Goal: Obtain resource: Obtain resource

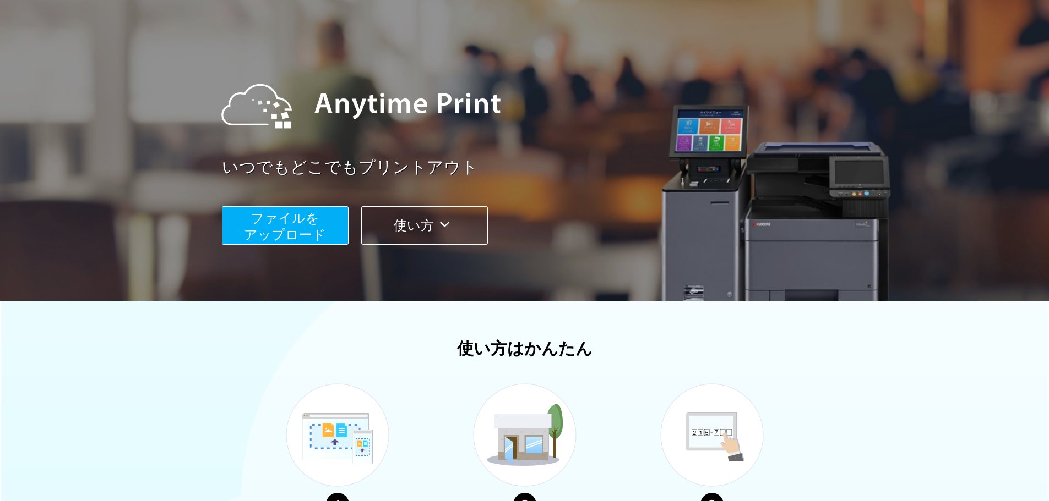
scroll to position [165, 0]
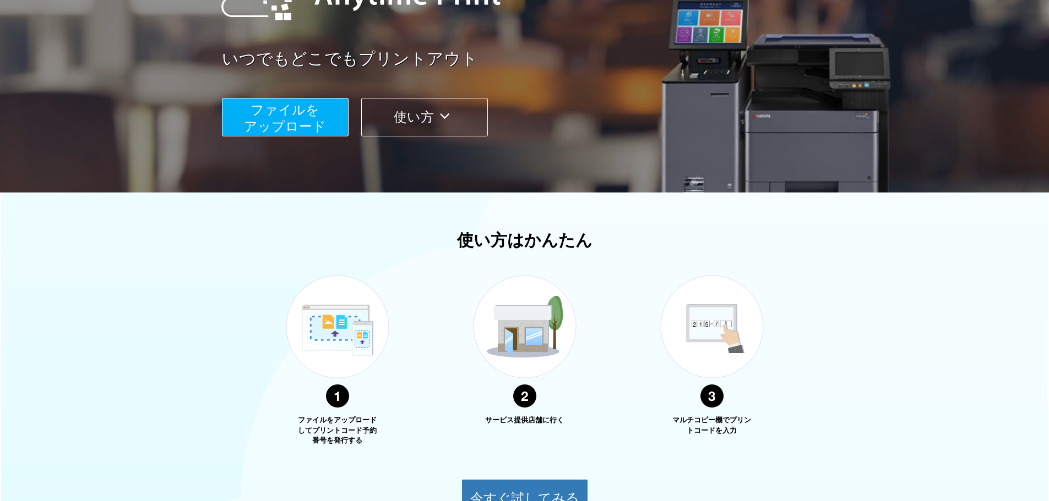
click at [319, 124] on span "ファイルを ​​アップロード" at bounding box center [285, 117] width 82 height 31
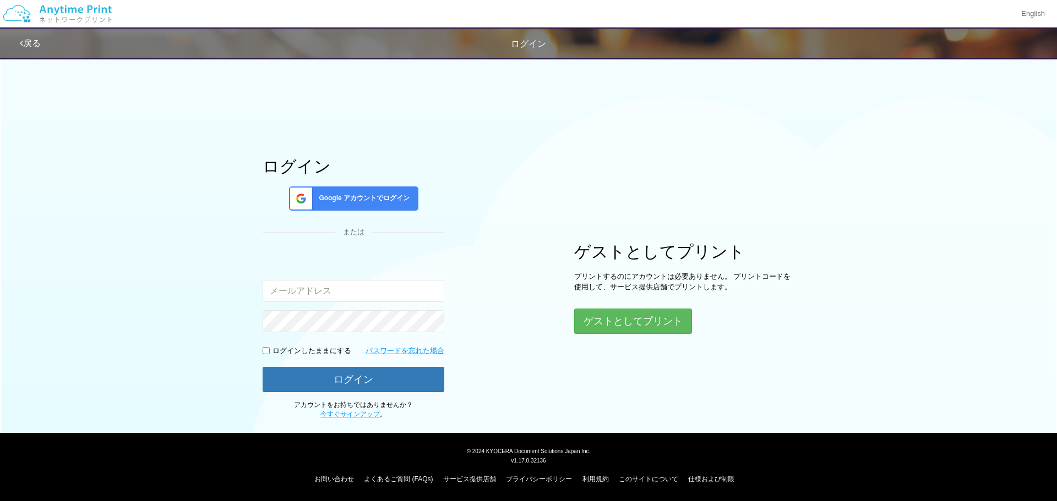
type input "[EMAIL_ADDRESS][DOMAIN_NAME]"
click at [290, 354] on p "ログインしたままにする" at bounding box center [311, 351] width 79 height 10
click at [265, 351] on input "checkbox" at bounding box center [266, 350] width 7 height 7
checkbox input "true"
click at [274, 363] on form "入力されたメールアドレスまたはパスワードが正しくありません。 [EMAIL_ADDRESS][DOMAIN_NAME] ログインしたままにする パスワードを忘…" at bounding box center [354, 323] width 182 height 139
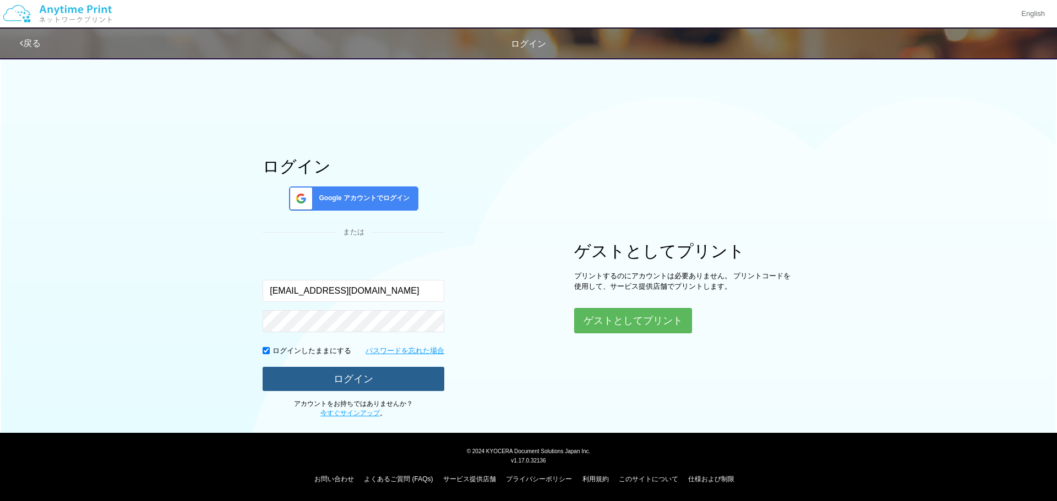
click at [276, 371] on button "ログイン" at bounding box center [354, 379] width 182 height 24
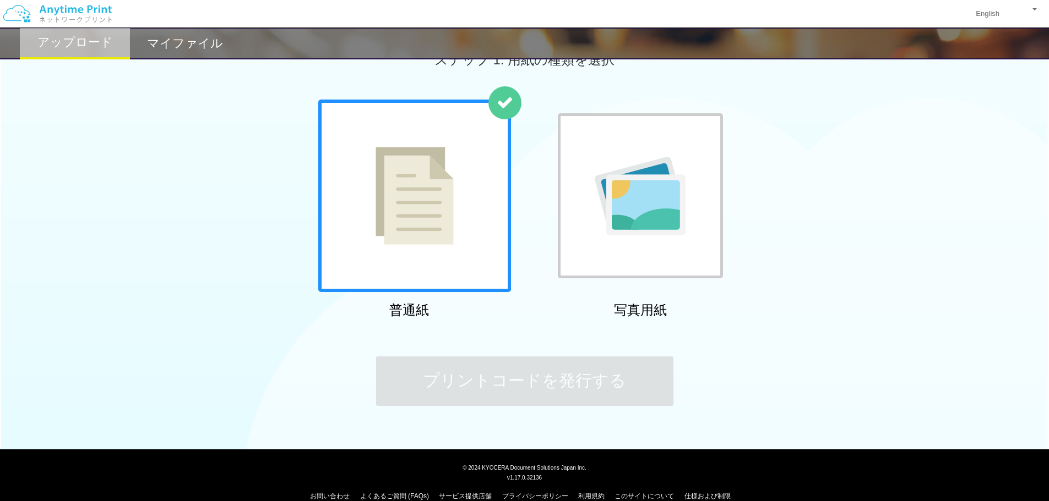
scroll to position [48, 0]
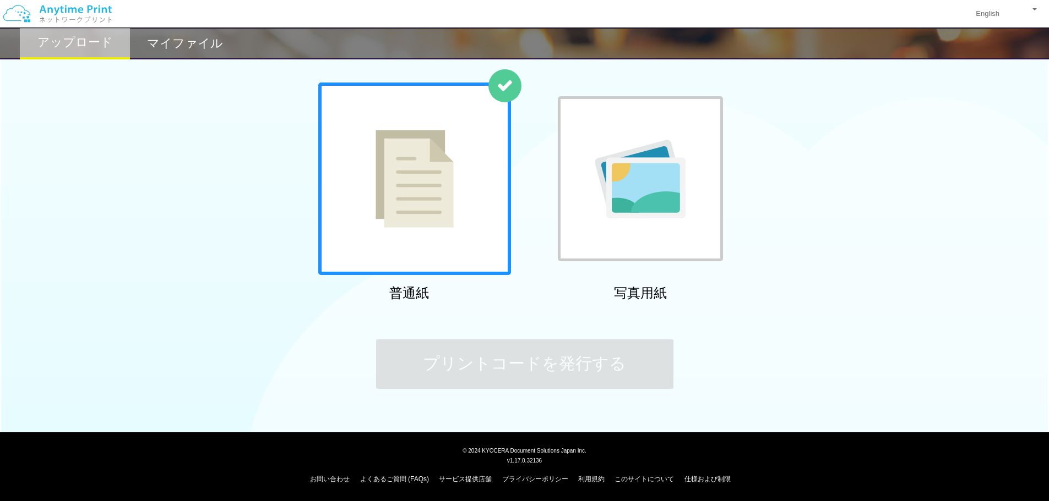
click at [392, 201] on img at bounding box center [414, 179] width 78 height 98
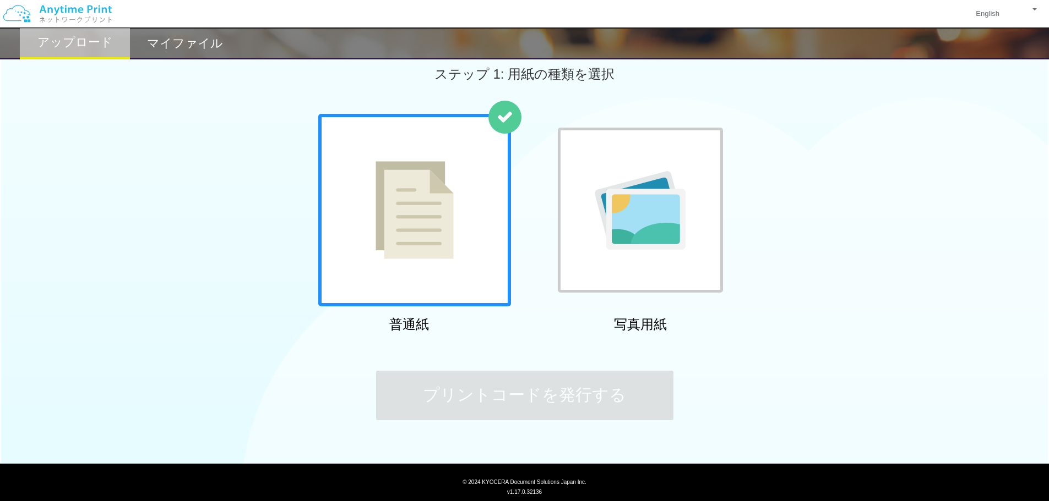
scroll to position [0, 0]
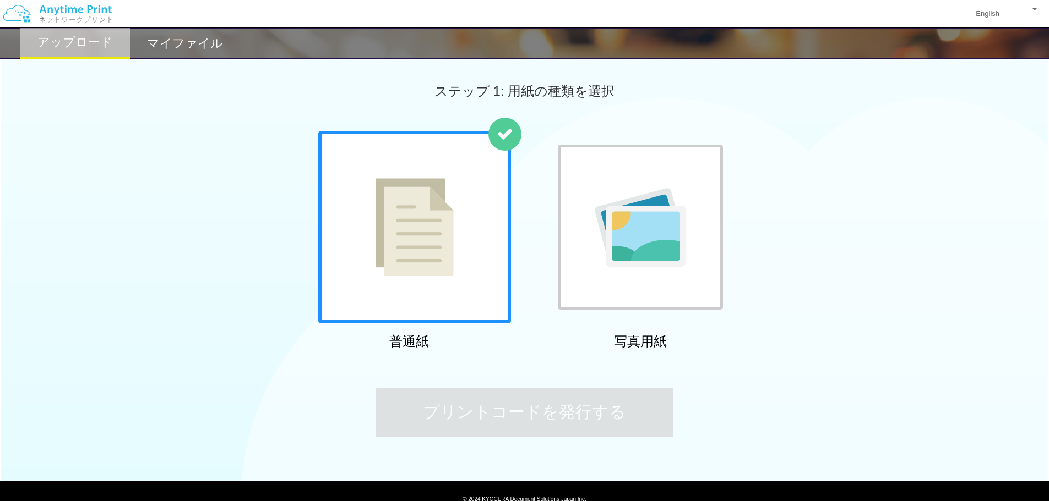
click at [161, 41] on h2 "マイファイル" at bounding box center [185, 43] width 76 height 13
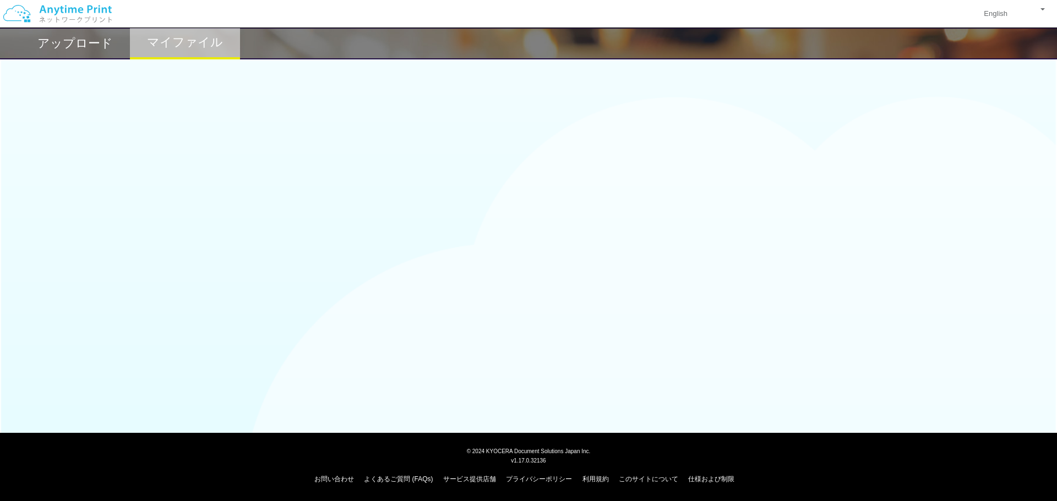
click at [96, 40] on h2 "アップロード" at bounding box center [74, 43] width 75 height 13
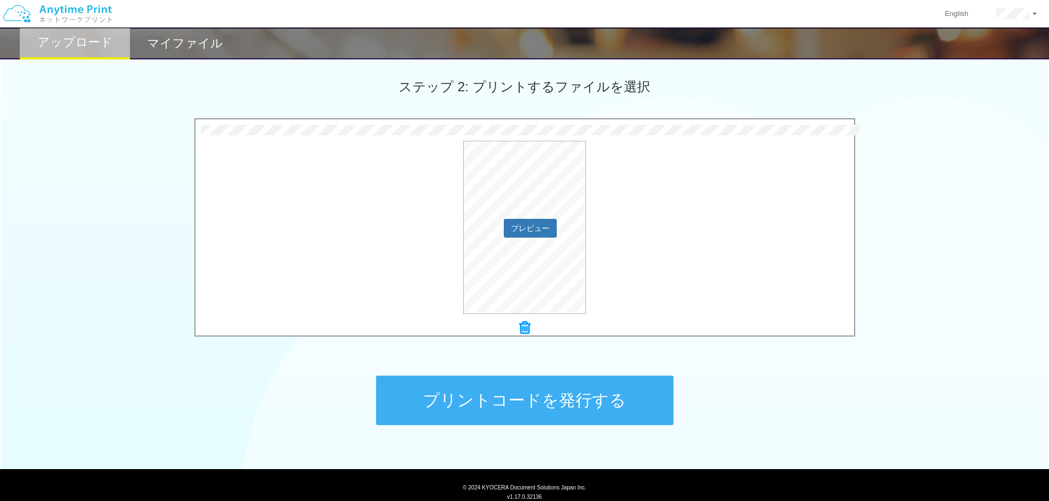
scroll to position [281, 0]
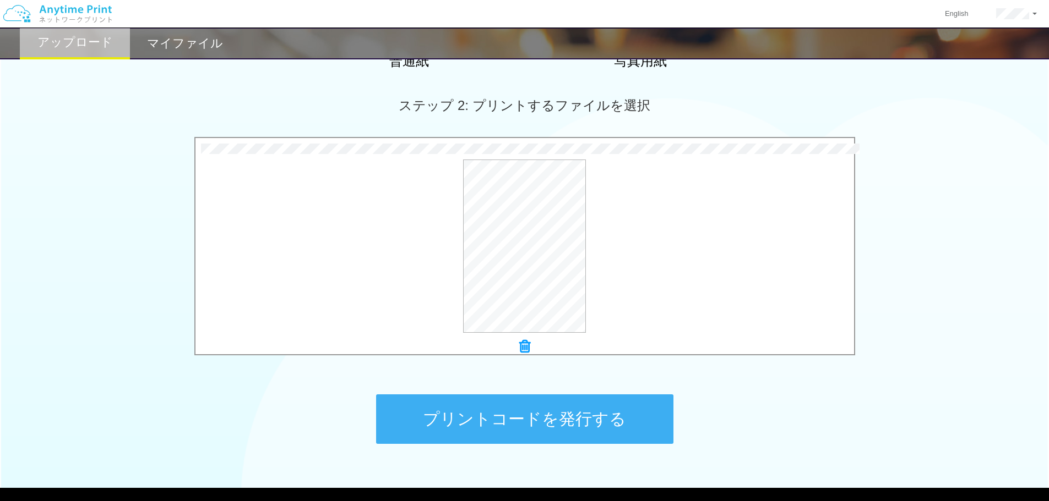
click at [564, 415] on button "プリントコードを発行する" at bounding box center [524, 420] width 297 height 50
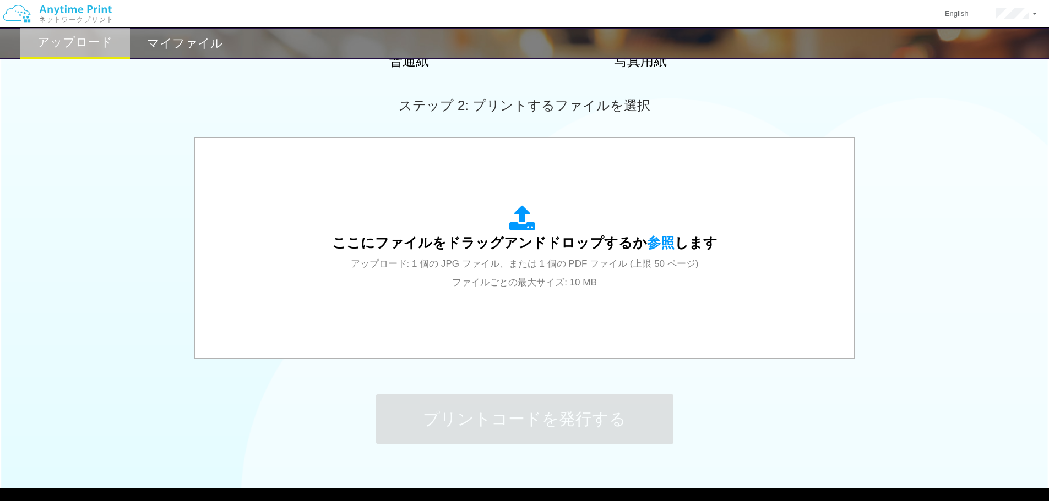
scroll to position [0, 0]
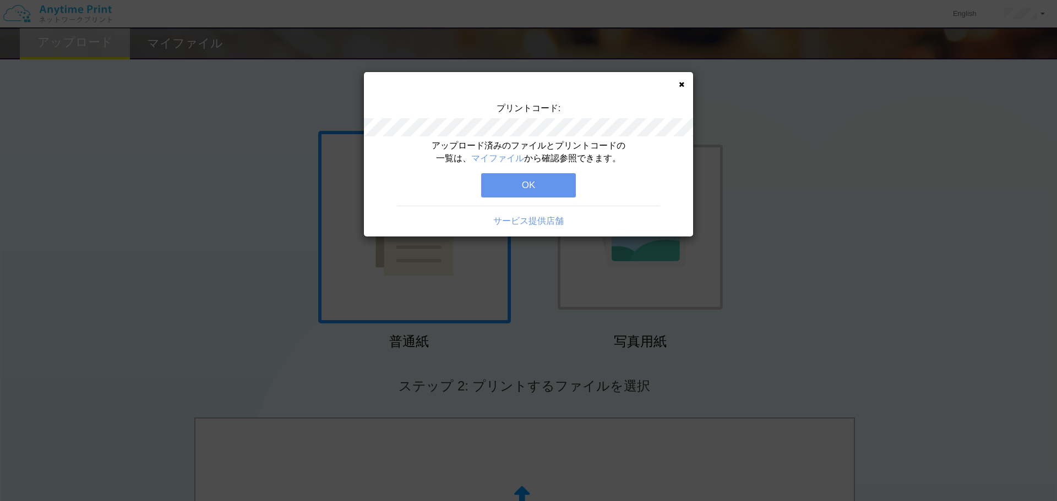
click at [742, 370] on div "プリントコード: アップロード済みのファイルとプリントコードの一覧は、 マイファイル から確認参照できます。 OK サービス提供店舗" at bounding box center [528, 250] width 1057 height 501
click at [678, 80] on div "プリントコード: アップロード済みのファイルとプリントコードの一覧は、 マイファイル から確認参照できます。 OK サービス提供店舗" at bounding box center [528, 154] width 329 height 165
click at [679, 81] on icon at bounding box center [682, 84] width 6 height 7
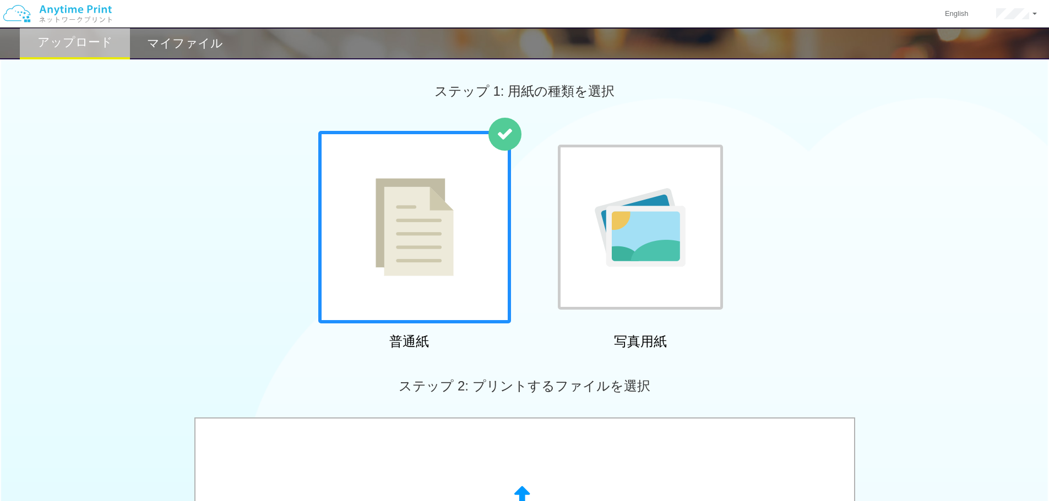
click at [620, 242] on img at bounding box center [639, 227] width 91 height 79
